Goal: Transaction & Acquisition: Subscribe to service/newsletter

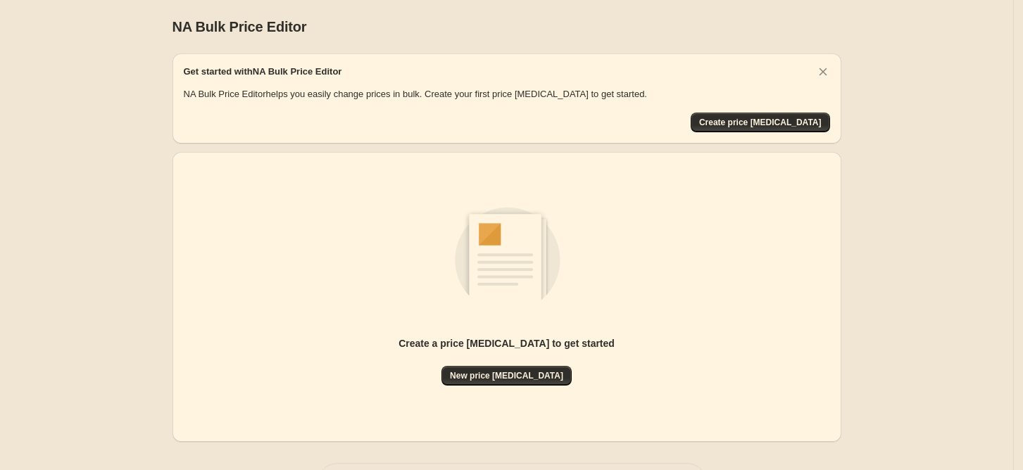
scroll to position [56, 0]
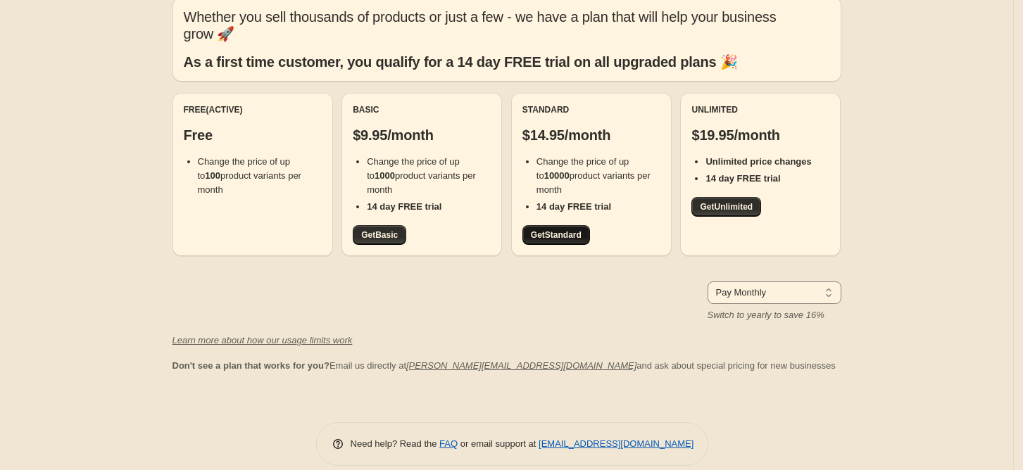
click at [558, 234] on span "Get Standard" at bounding box center [556, 235] width 51 height 11
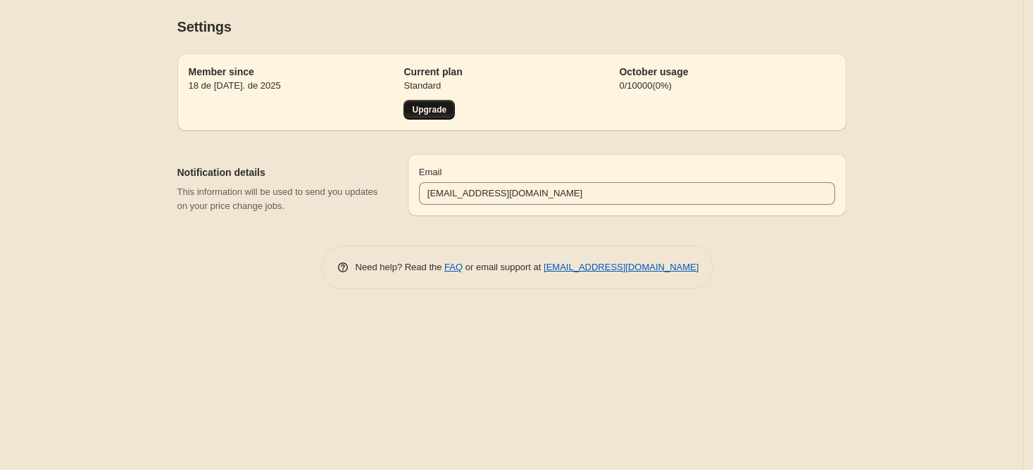
click at [422, 115] on span "Upgrade" at bounding box center [429, 109] width 35 height 11
